Goal: Navigation & Orientation: Find specific page/section

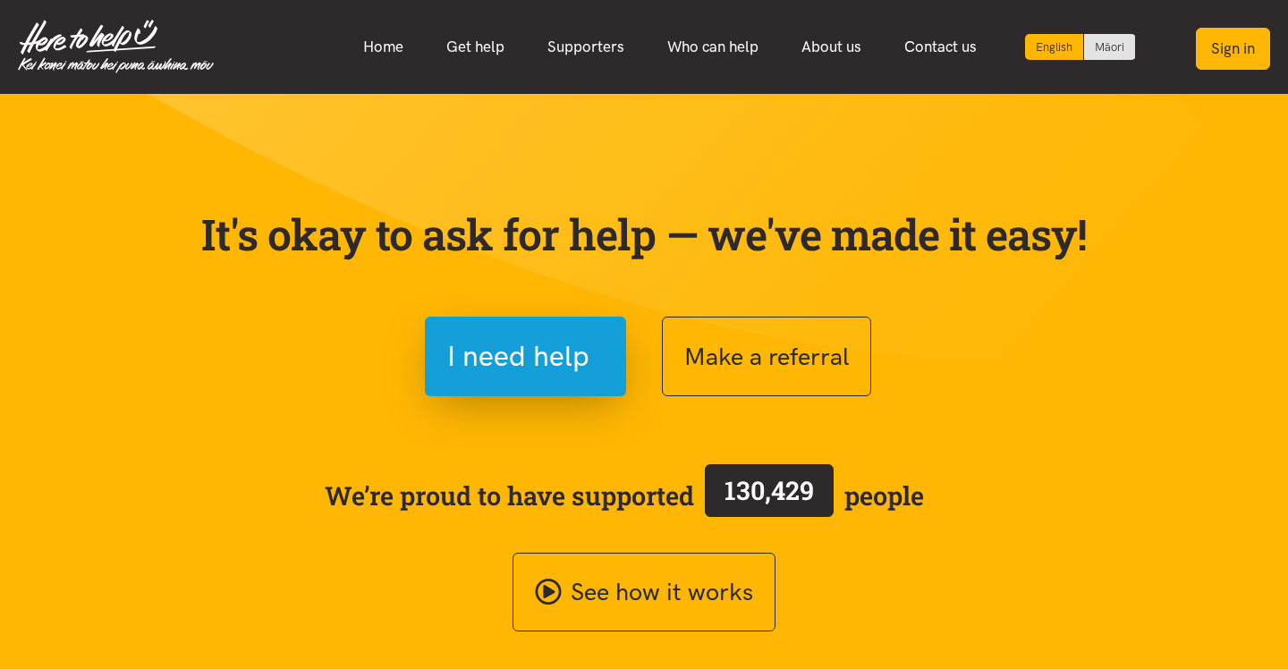
click at [1231, 58] on button "Sign in" at bounding box center [1233, 49] width 74 height 42
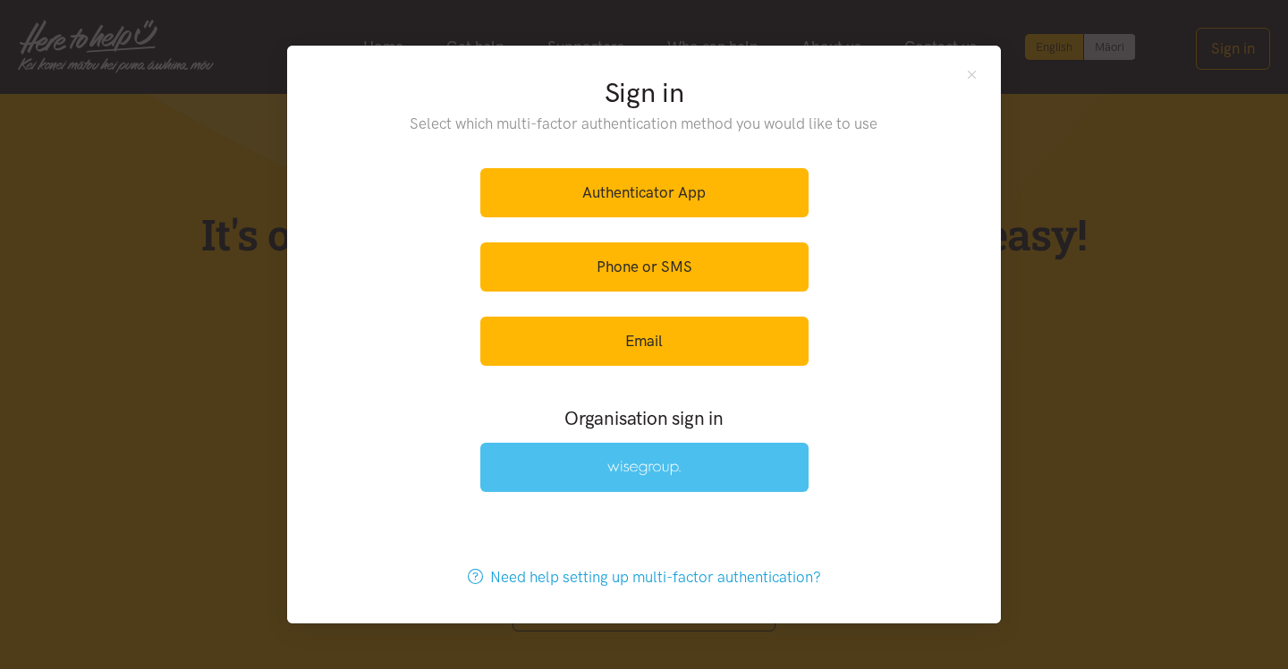
click at [651, 471] on img at bounding box center [643, 468] width 73 height 15
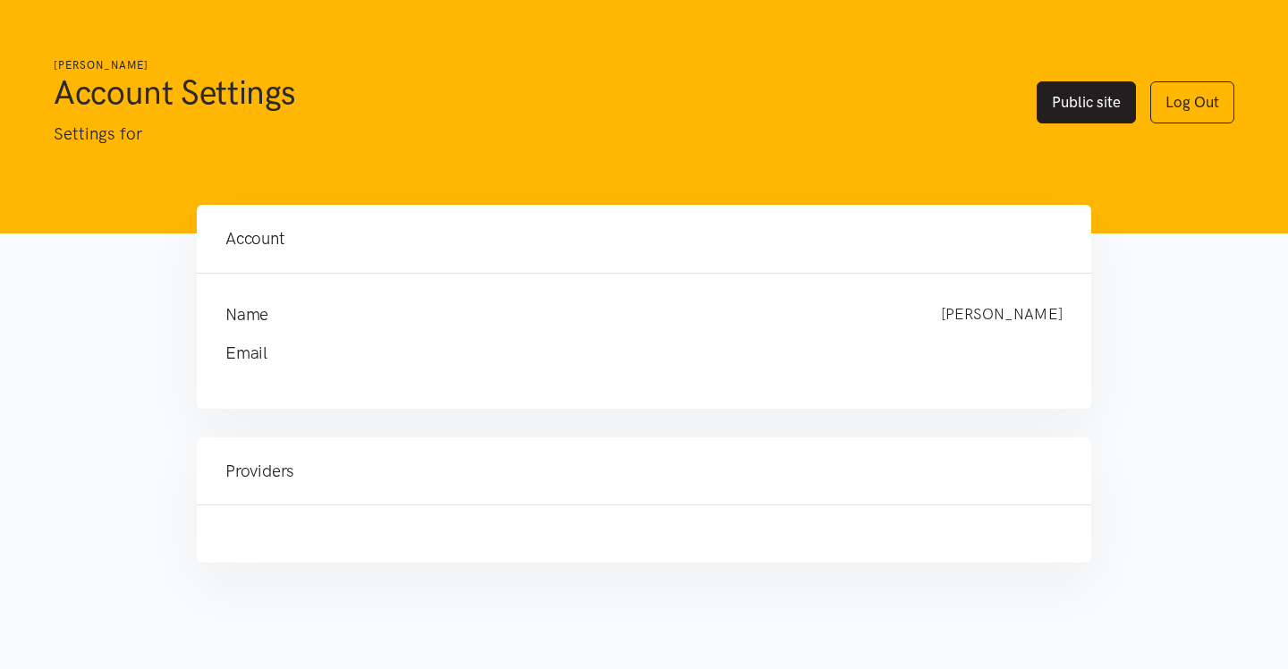
click at [1083, 96] on link "Public site" at bounding box center [1086, 102] width 99 height 42
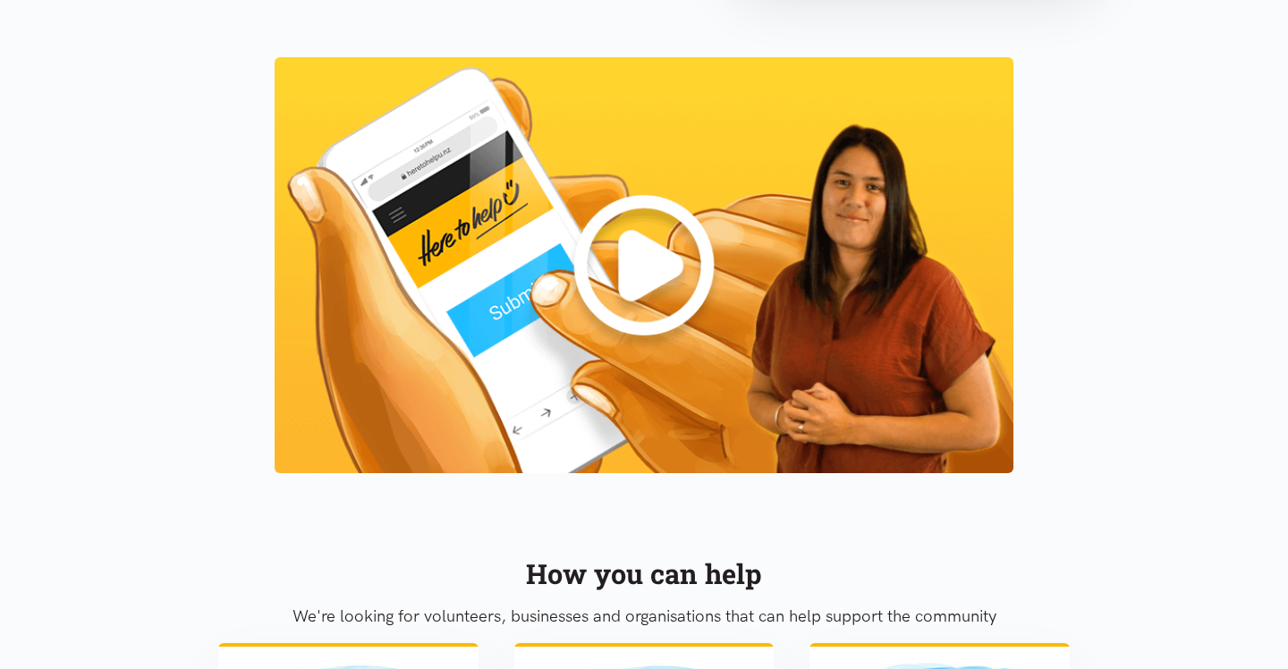
scroll to position [1592, 0]
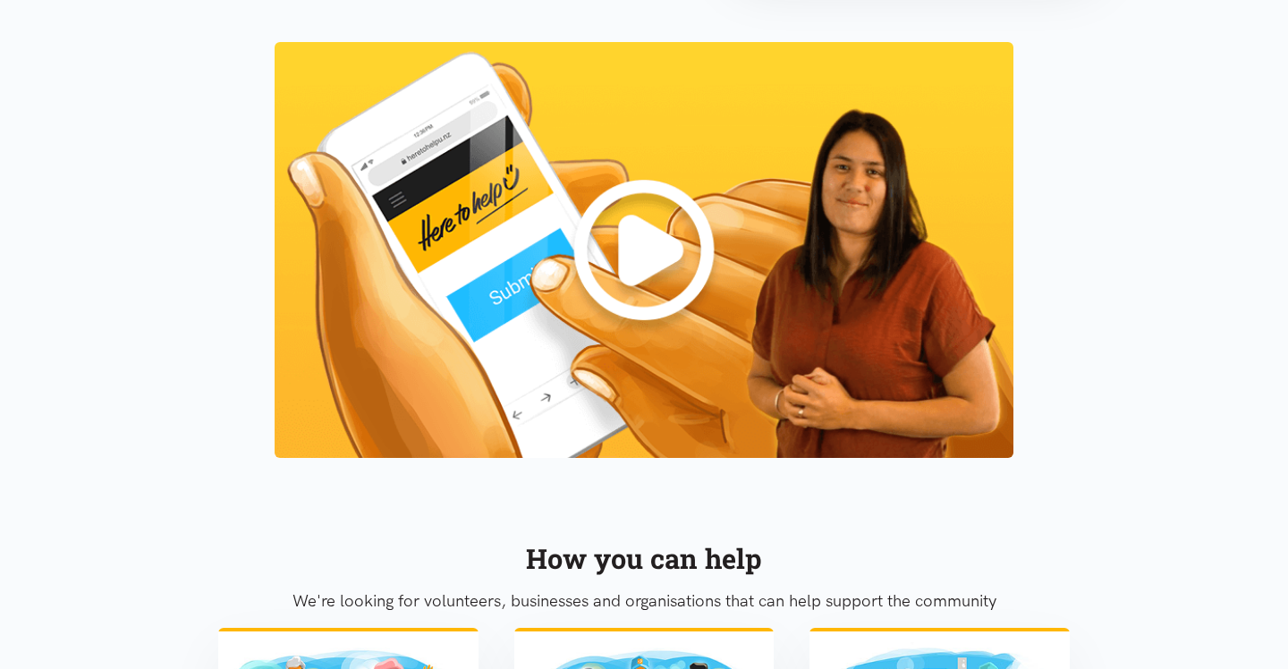
click at [667, 255] on img at bounding box center [645, 250] width 740 height 416
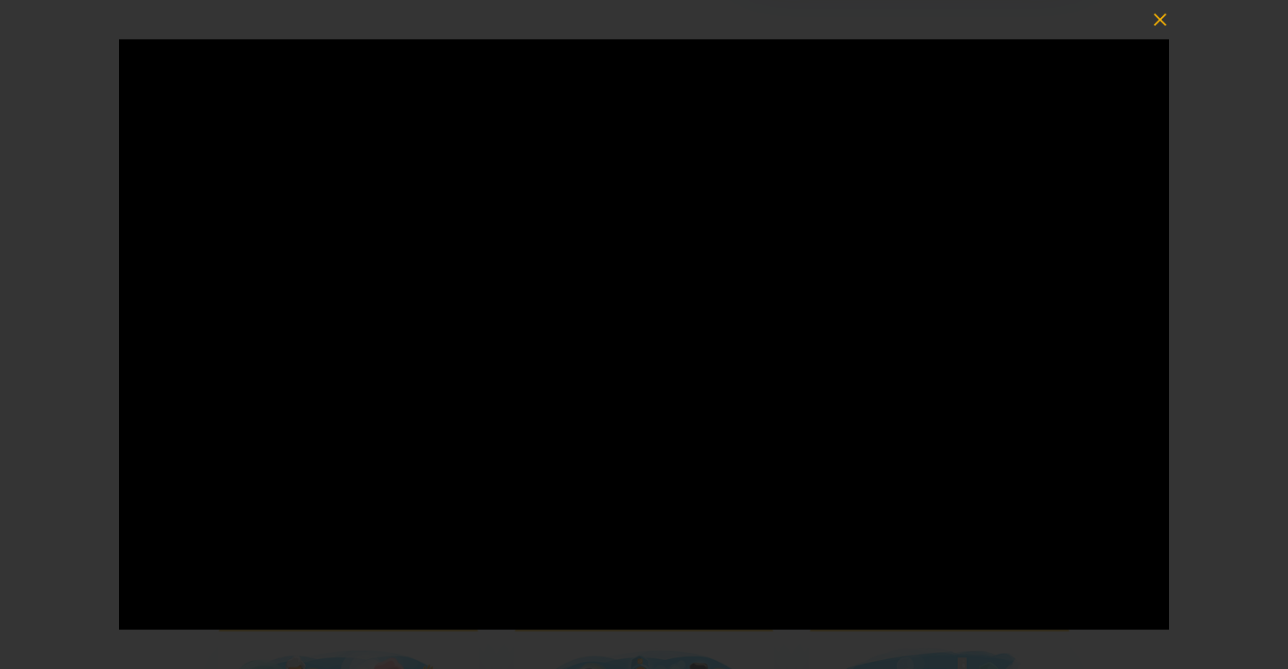
click at [1167, 27] on icon "button" at bounding box center [1160, 19] width 25 height 25
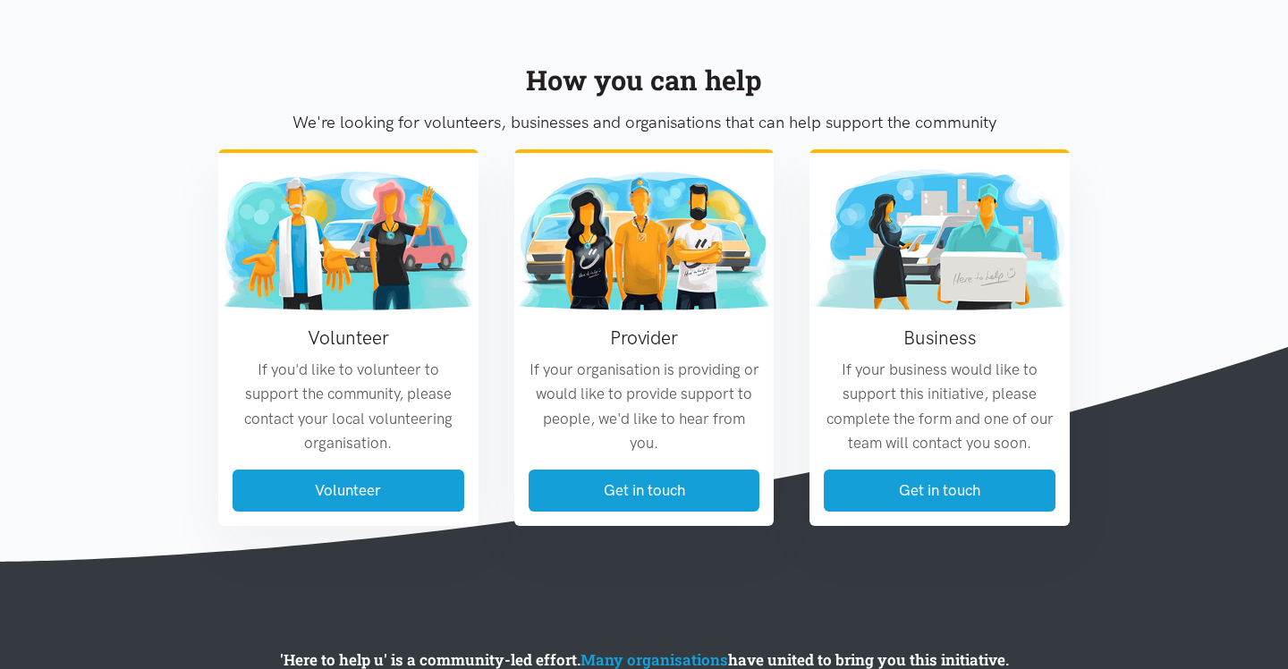
scroll to position [2209, 0]
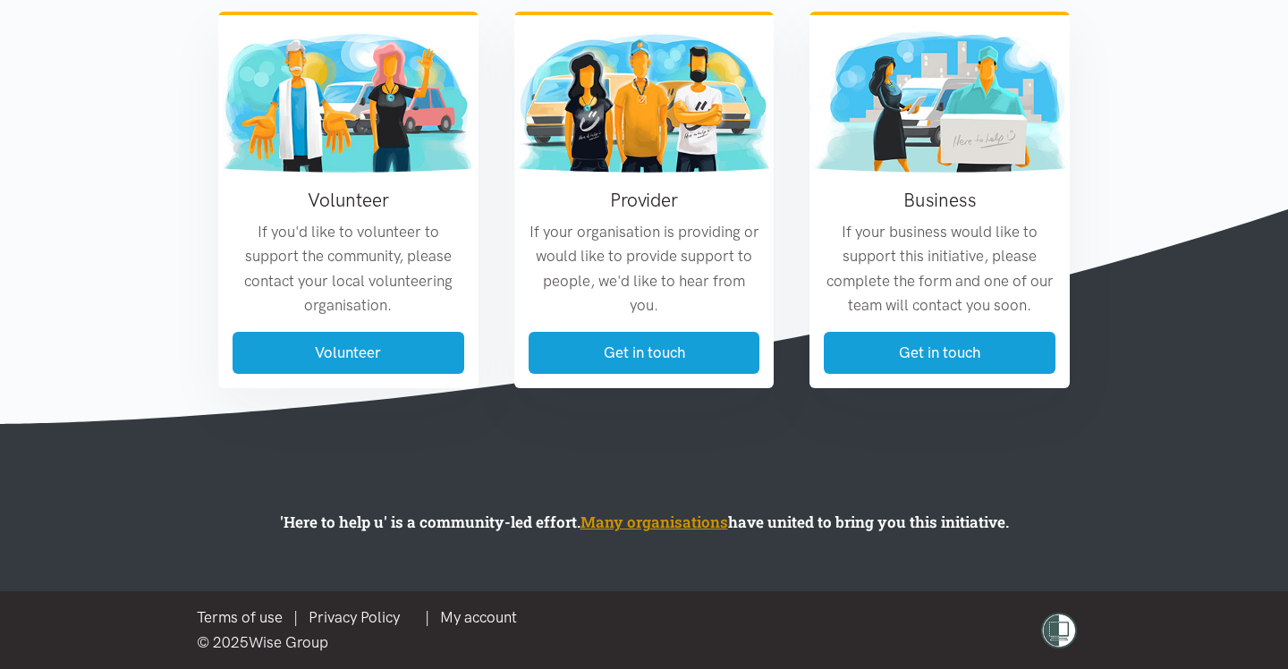
click at [693, 525] on link "Many organisations" at bounding box center [655, 522] width 148 height 21
